Goal: Task Accomplishment & Management: Manage account settings

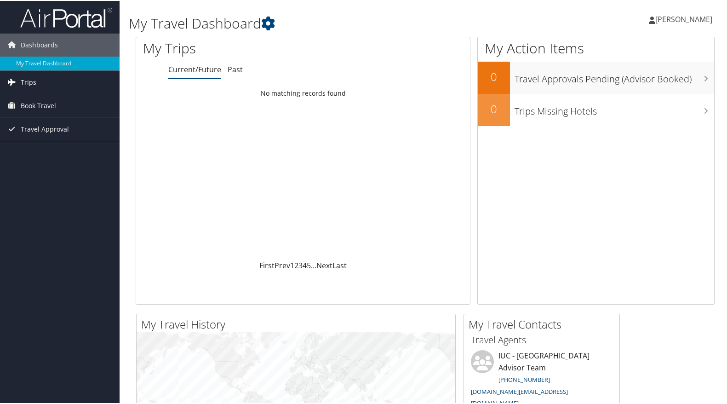
click at [42, 85] on link "Trips" at bounding box center [60, 81] width 120 height 23
click at [49, 100] on link "Current/Future Trips" at bounding box center [60, 100] width 120 height 14
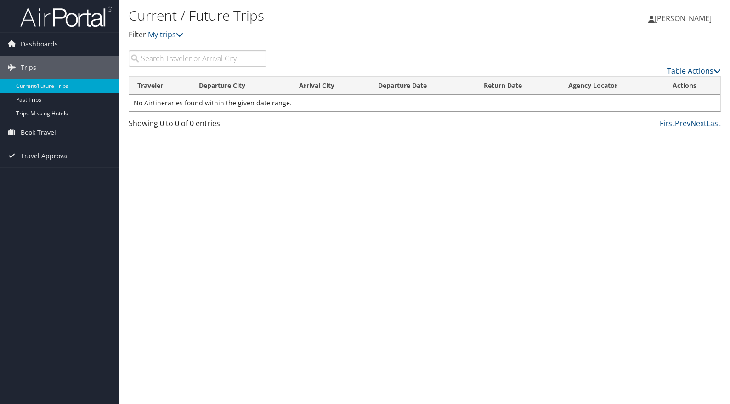
click at [200, 61] on input "search" at bounding box center [198, 58] width 138 height 17
click at [688, 72] on link "Table Actions" at bounding box center [694, 71] width 54 height 10
click at [688, 72] on div at bounding box center [365, 202] width 730 height 404
click at [36, 70] on link "Trips" at bounding box center [60, 67] width 120 height 23
click at [28, 94] on span "Book Travel" at bounding box center [38, 91] width 35 height 23
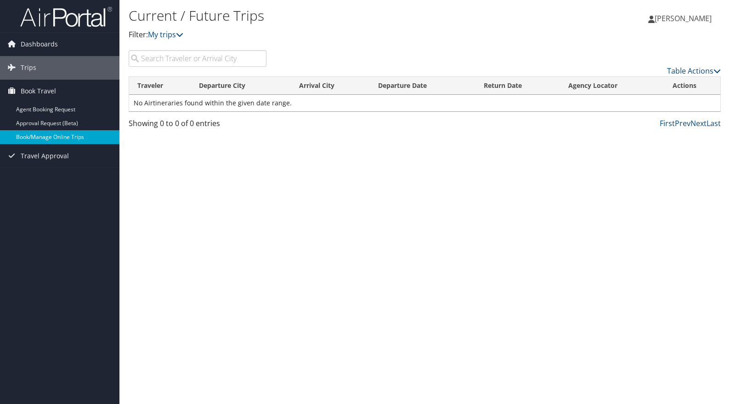
click at [66, 136] on link "Book/Manage Online Trips" at bounding box center [60, 137] width 120 height 14
